Goal: Information Seeking & Learning: Learn about a topic

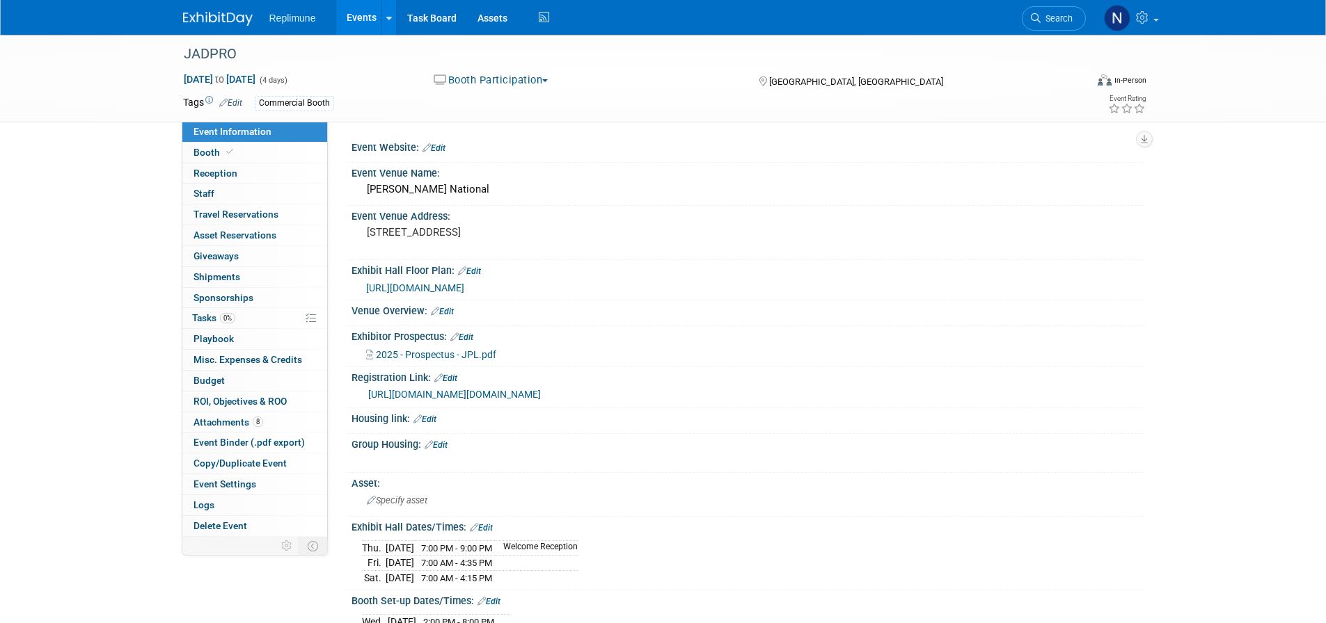
click at [374, 15] on link "Events" at bounding box center [361, 17] width 51 height 35
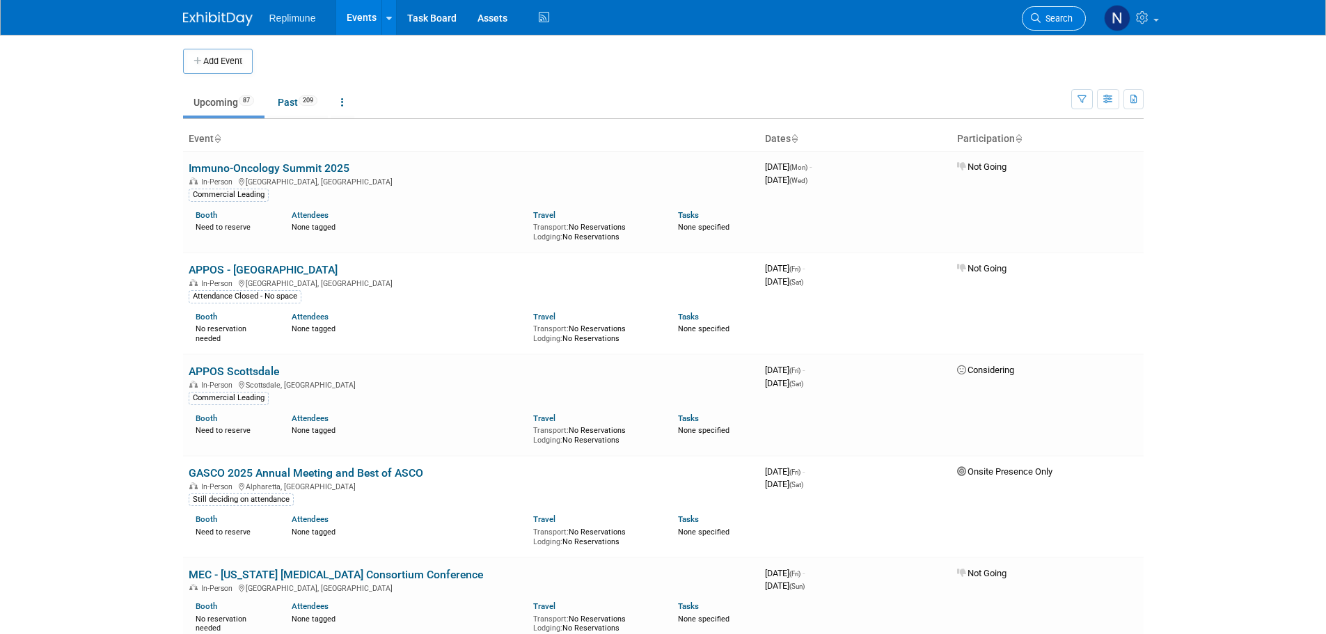
click at [1044, 15] on span "Search" at bounding box center [1056, 18] width 32 height 10
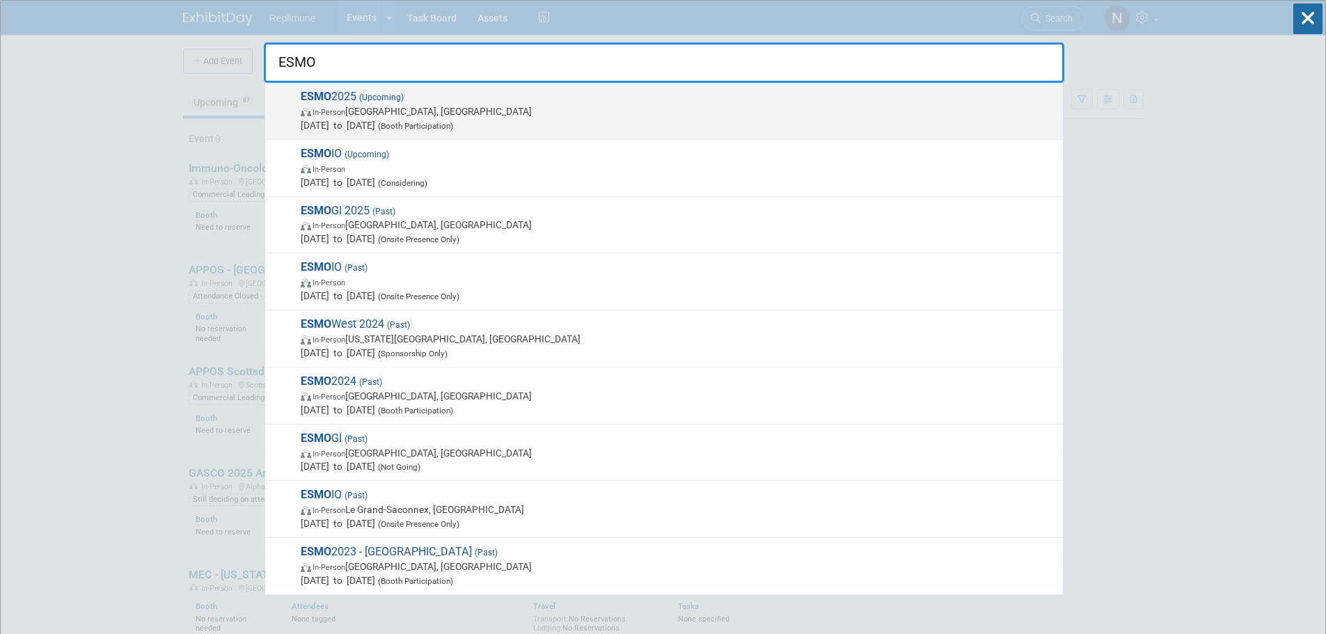
type input "ESMO"
click at [434, 110] on span "In-Person [GEOGRAPHIC_DATA], [GEOGRAPHIC_DATA]" at bounding box center [678, 111] width 755 height 14
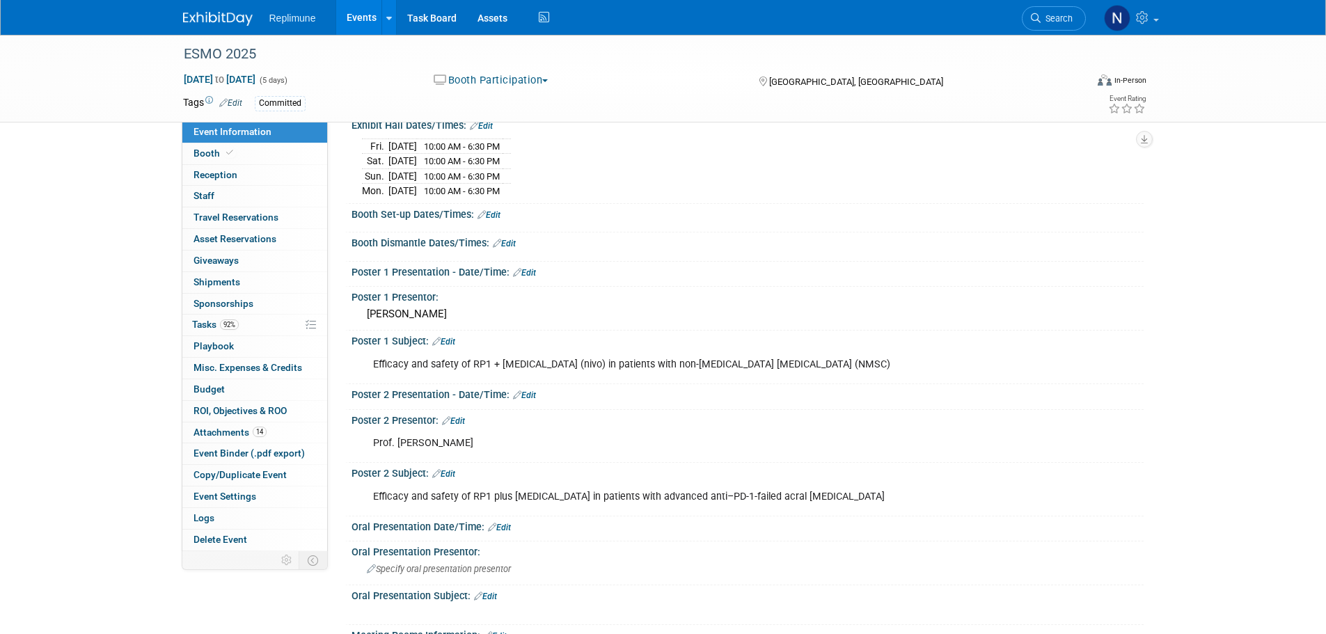
scroll to position [139, 0]
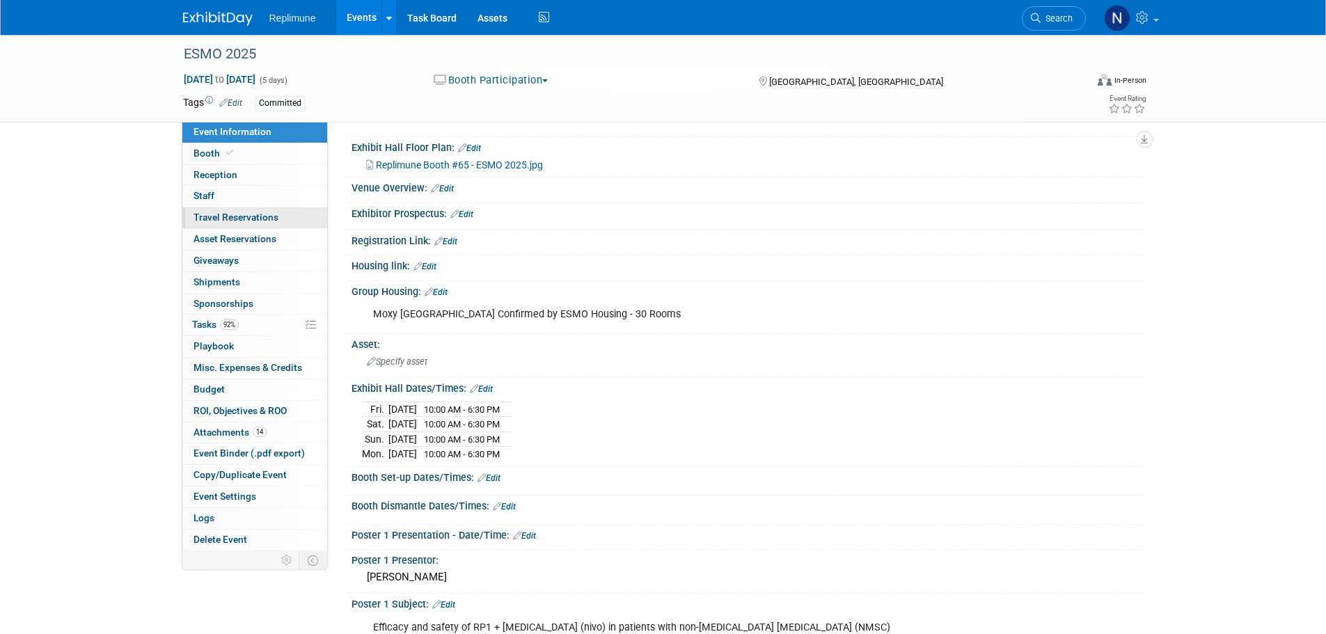
click at [218, 218] on span "Travel Reservations 0" at bounding box center [235, 217] width 85 height 11
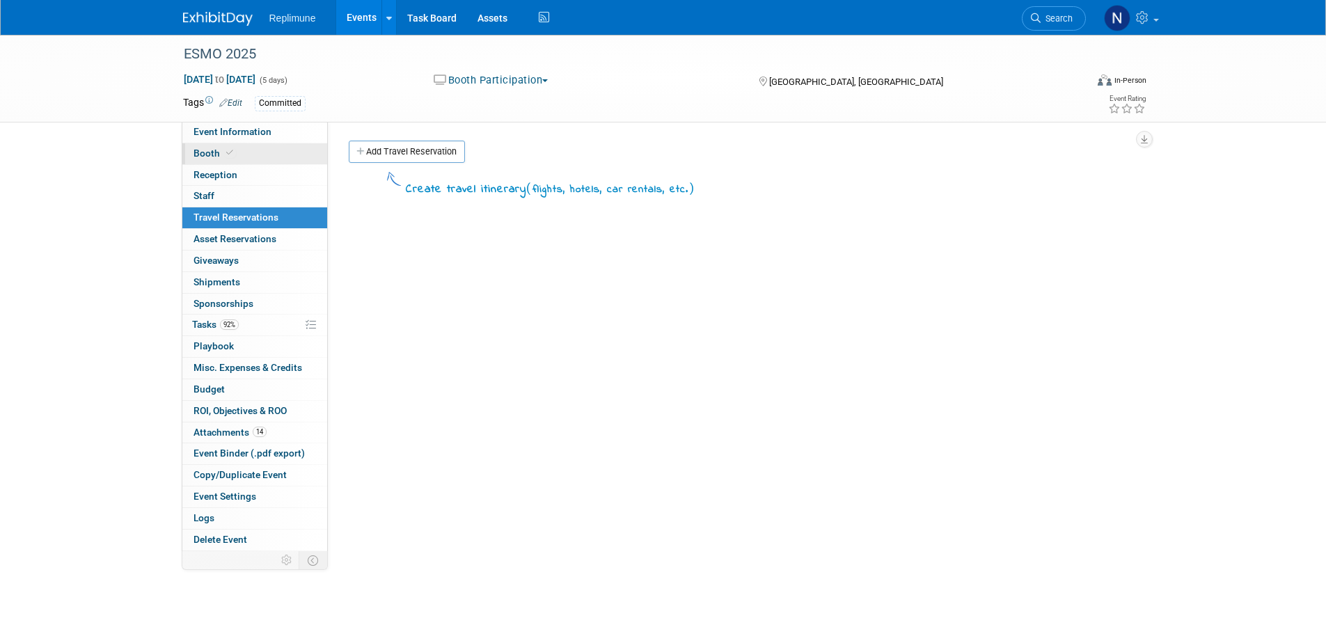
click at [214, 150] on span "Booth" at bounding box center [214, 153] width 42 height 11
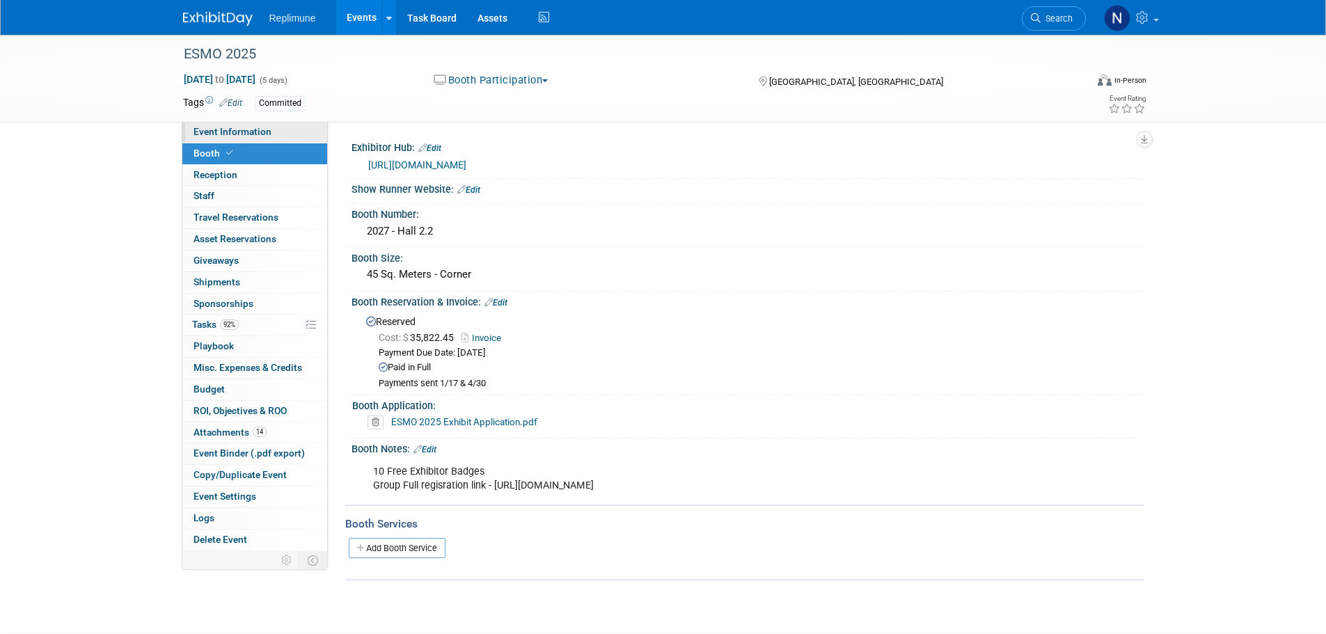
click at [217, 132] on span "Event Information" at bounding box center [232, 131] width 78 height 11
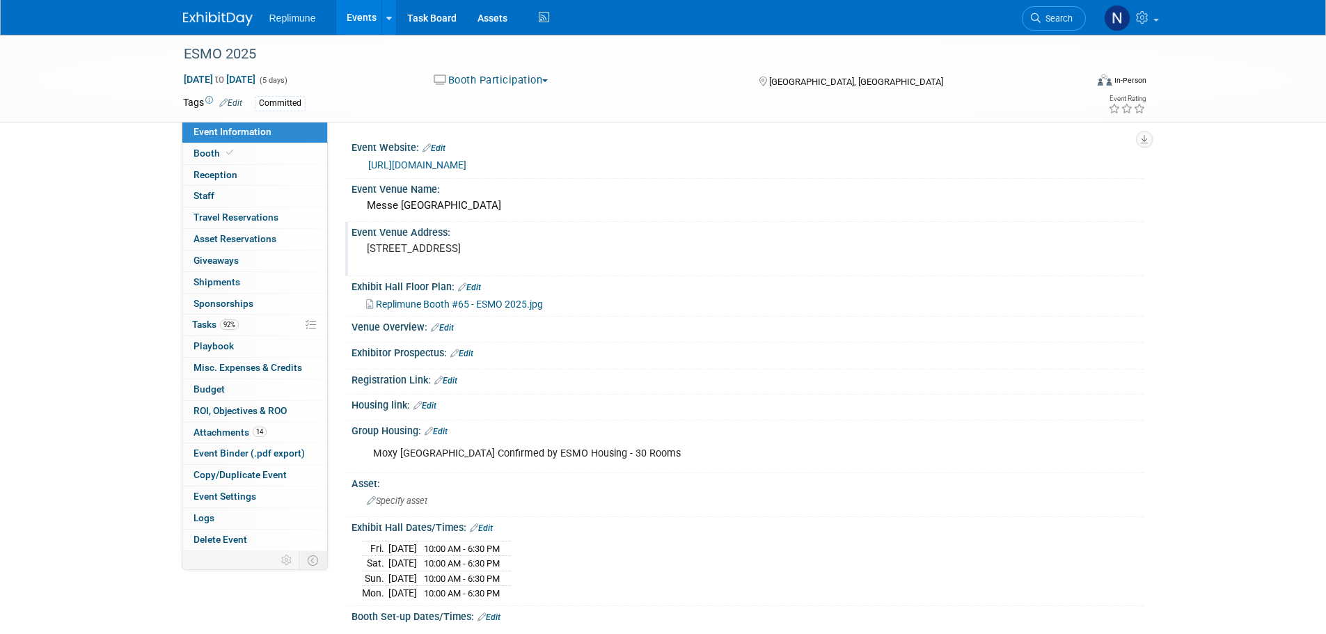
scroll to position [70, 0]
